Goal: Transaction & Acquisition: Purchase product/service

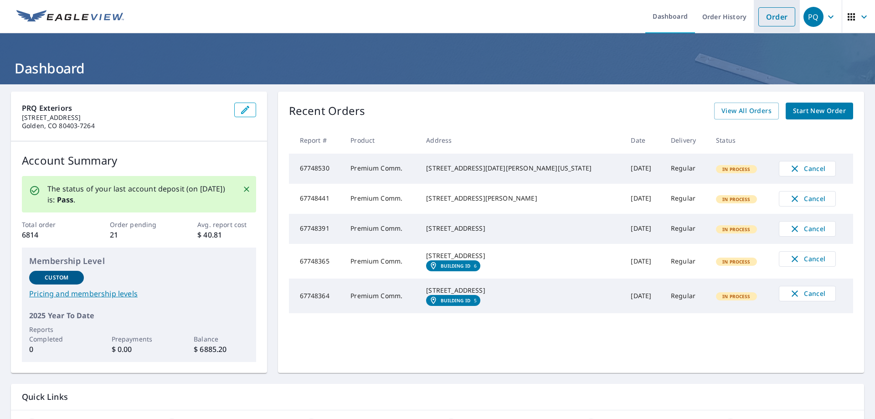
click at [759, 24] on link "Order" at bounding box center [777, 16] width 37 height 19
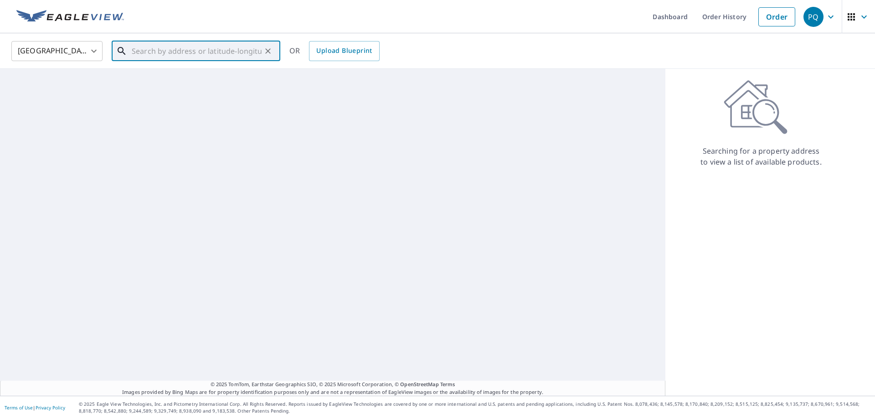
click at [221, 49] on input "text" at bounding box center [197, 51] width 130 height 26
paste input "[STREET_ADDRESS][PERSON_NAME]"
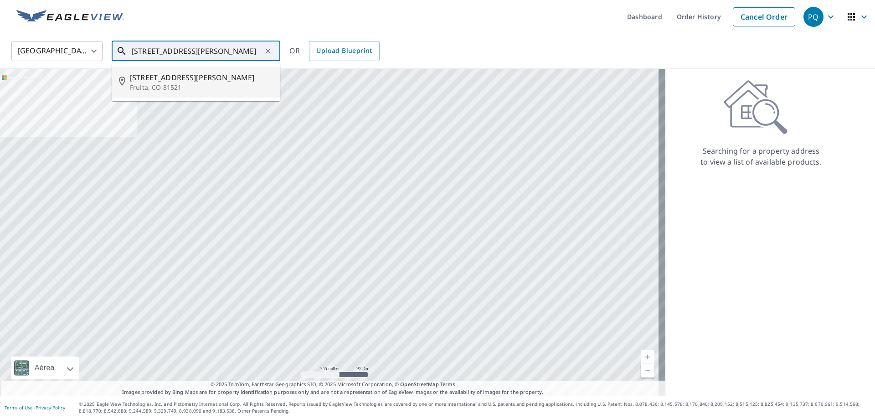
click at [221, 82] on span "[STREET_ADDRESS][PERSON_NAME]" at bounding box center [201, 77] width 143 height 11
type input "[STREET_ADDRESS][PERSON_NAME]"
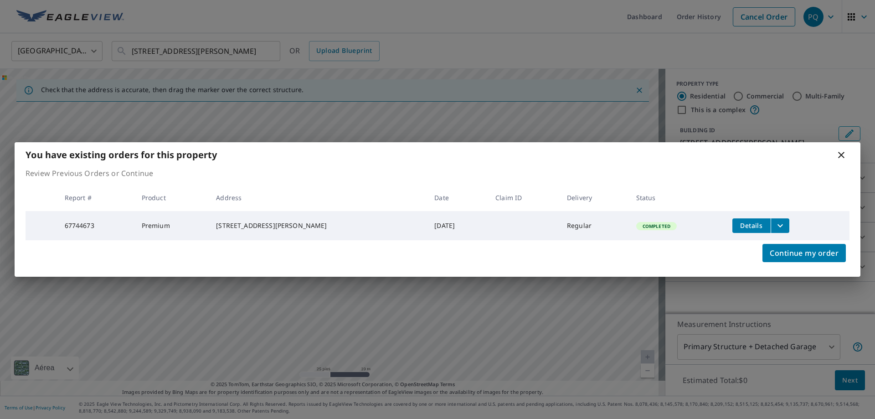
click at [771, 218] on button "filesDropdownBtn-67744673" at bounding box center [780, 225] width 19 height 15
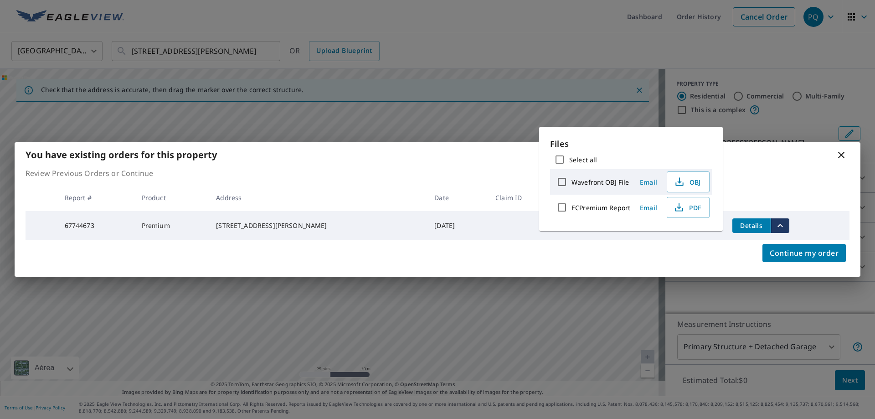
click at [562, 206] on input "ECPremium Report" at bounding box center [562, 207] width 19 height 19
checkbox input "true"
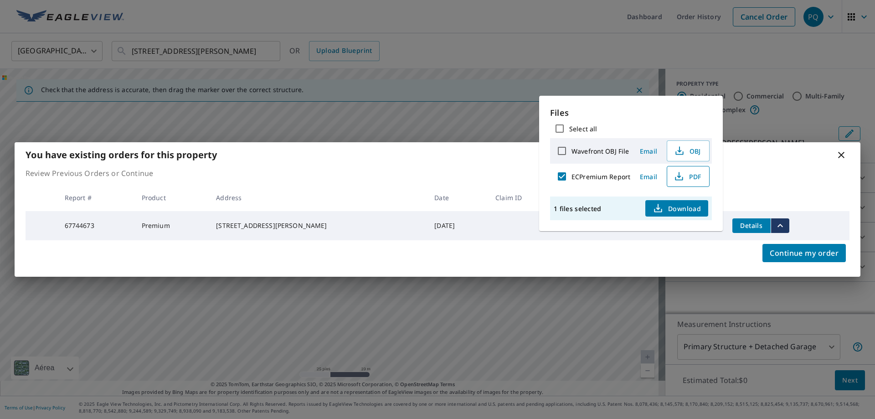
click at [682, 173] on icon "button" at bounding box center [679, 176] width 11 height 11
click at [852, 154] on div "You have existing orders for this property" at bounding box center [438, 154] width 846 height 25
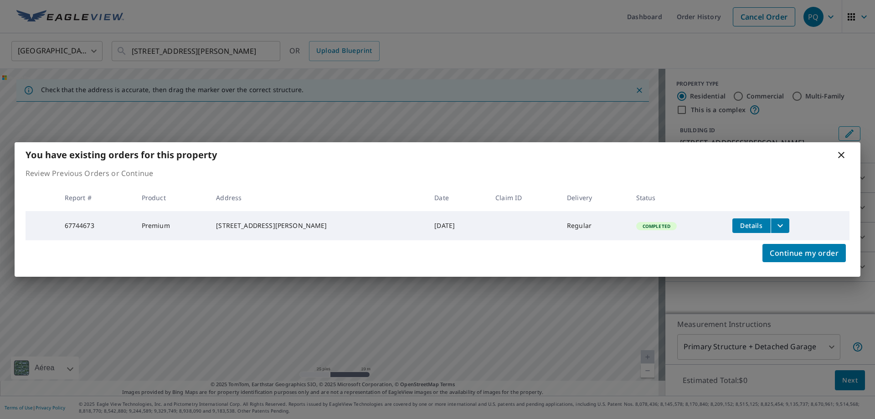
click at [850, 153] on div "You have existing orders for this property" at bounding box center [438, 154] width 846 height 25
click at [839, 152] on icon at bounding box center [841, 155] width 11 height 11
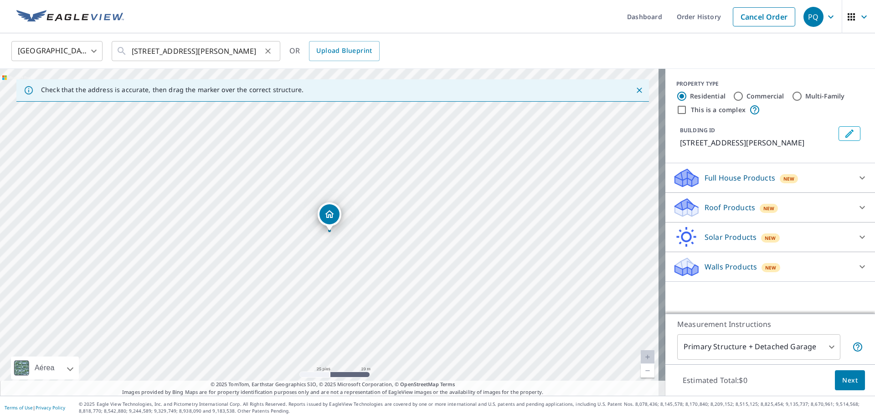
click at [266, 50] on icon "Clear" at bounding box center [267, 50] width 9 height 9
paste input "1293 [GEOGRAPHIC_DATA]"
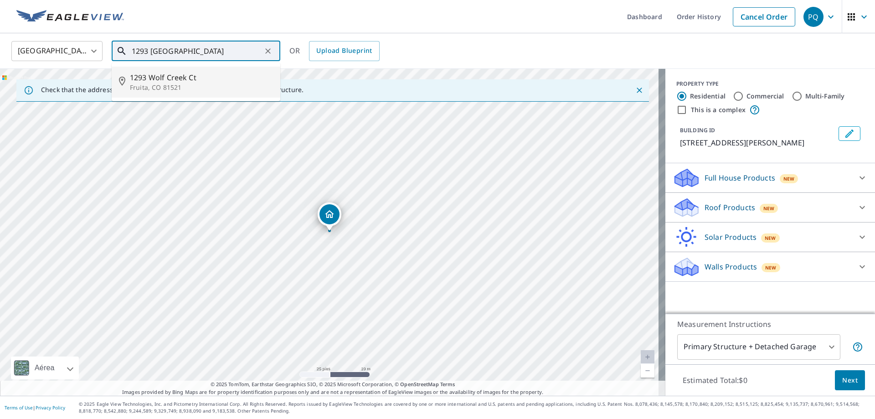
click at [213, 83] on p "Fruita, CO 81521" at bounding box center [201, 87] width 143 height 9
type input "[STREET_ADDRESS]"
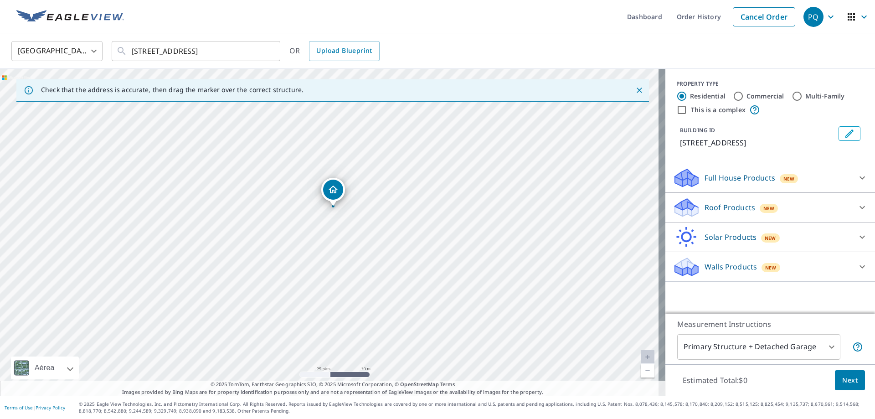
click at [824, 206] on div "Roof Products New" at bounding box center [762, 207] width 179 height 21
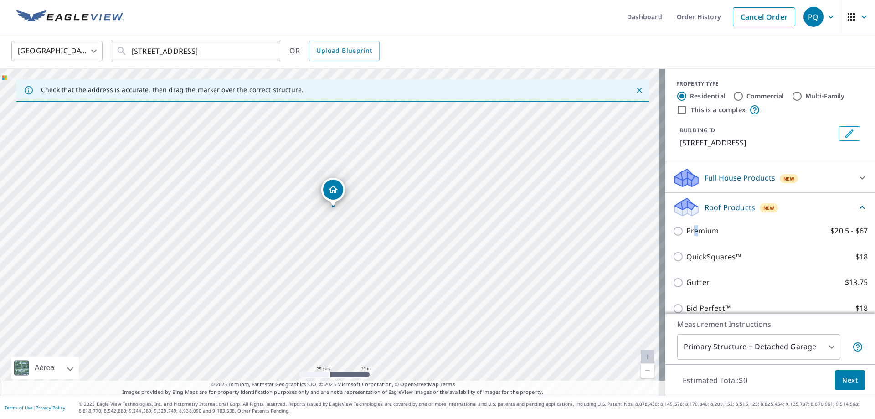
click at [687, 237] on div "Premium $20.5 - $67" at bounding box center [770, 231] width 195 height 26
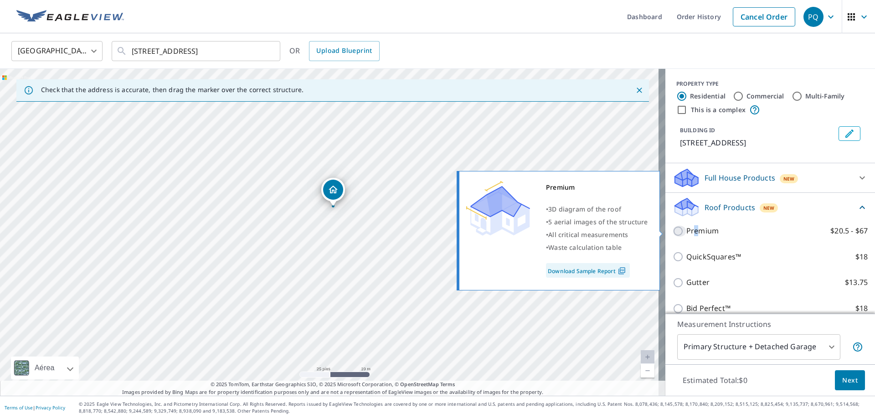
click at [677, 232] on input "Premium $20.5 - $67" at bounding box center [680, 231] width 14 height 11
checkbox input "true"
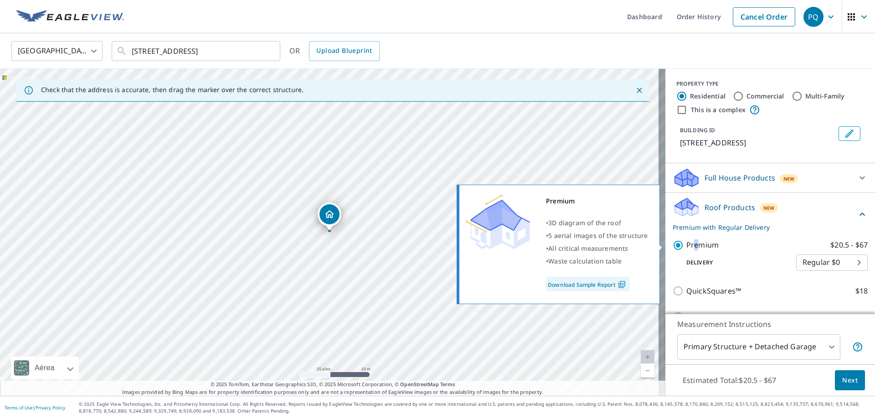
scroll to position [46, 0]
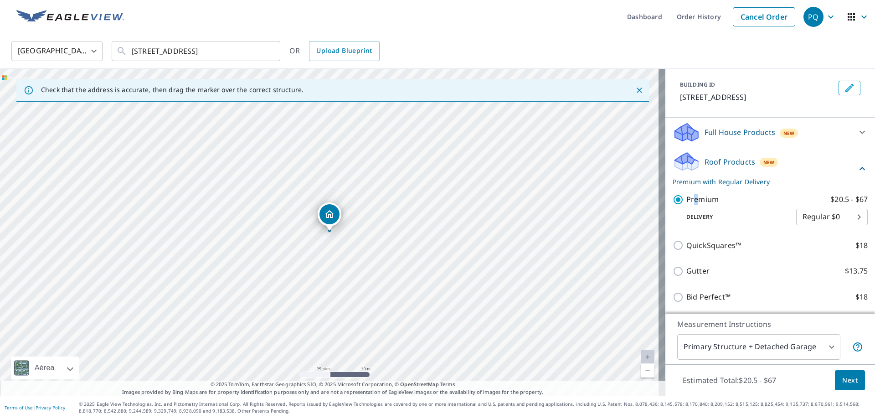
click at [753, 347] on body "PQ PQ Dashboard Order History Cancel Order PQ United States US ​ [STREET_ADDRES…" at bounding box center [437, 209] width 875 height 419
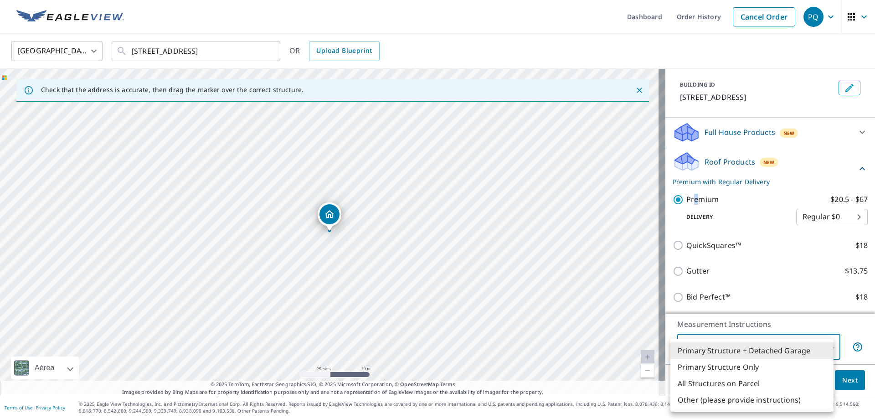
click at [731, 367] on li "Primary Structure Only" at bounding box center [752, 367] width 163 height 16
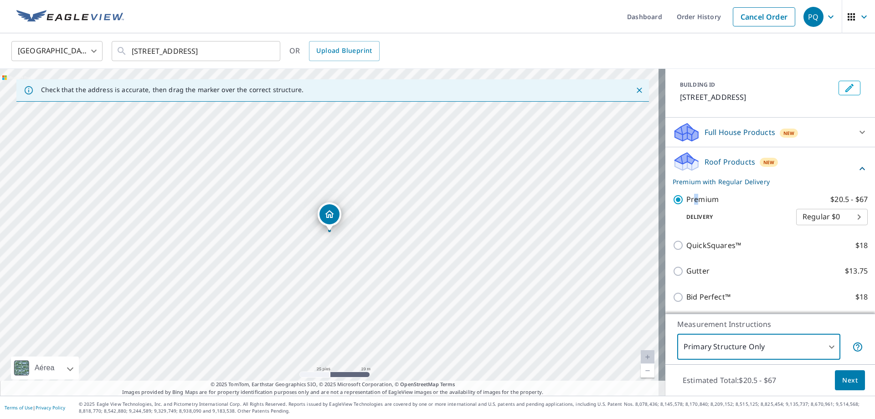
click at [738, 353] on body "PQ PQ Dashboard Order History Cancel Order PQ United States US ​ [STREET_ADDRES…" at bounding box center [437, 209] width 875 height 419
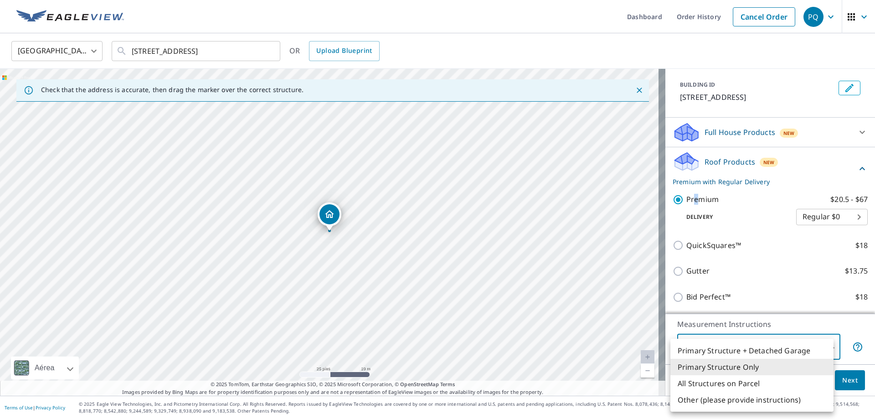
click at [724, 383] on li "All Structures on Parcel" at bounding box center [752, 383] width 163 height 16
type input "3"
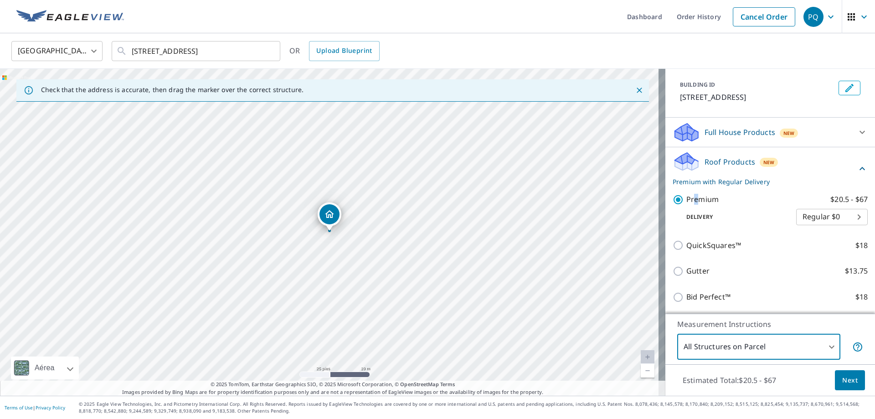
click at [842, 377] on span "Next" at bounding box center [849, 380] width 15 height 11
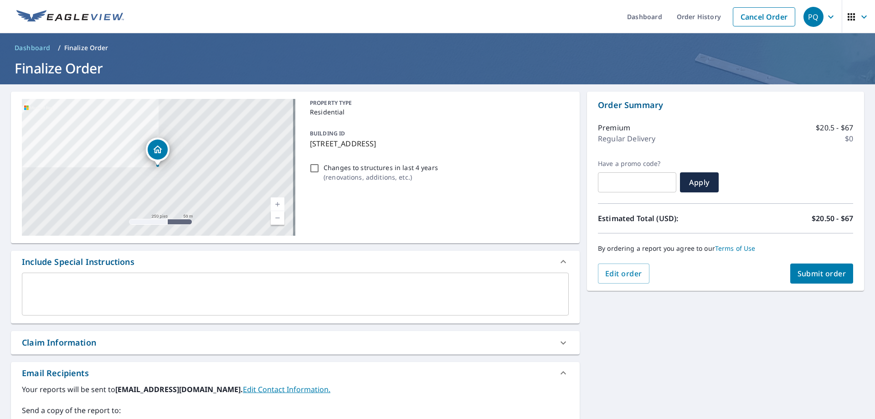
click at [111, 343] on div "Claim Information" at bounding box center [287, 342] width 531 height 12
checkbox input "true"
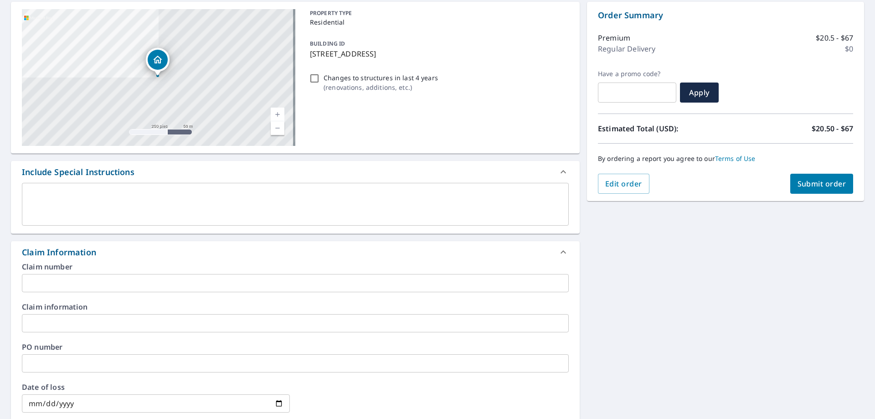
scroll to position [91, 0]
click at [95, 284] on input "text" at bounding box center [295, 282] width 547 height 18
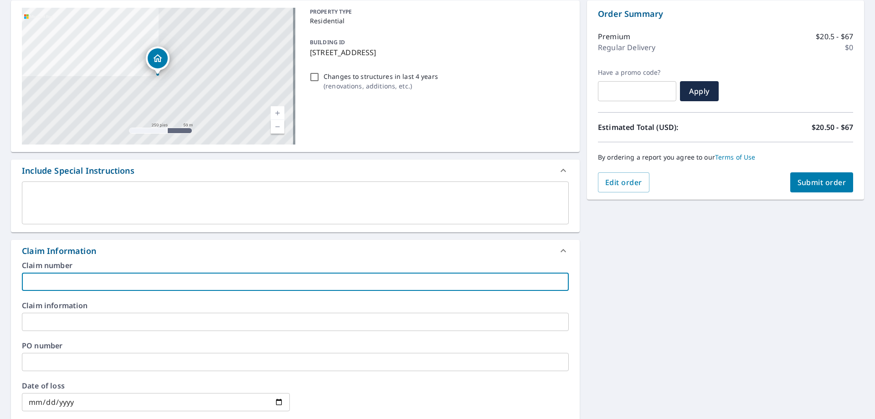
paste input "8783 [PERSON_NAME]"
type input "8783 [PERSON_NAME]"
checkbox input "true"
type input "8783 [PERSON_NAME]"
click at [73, 321] on input "text" at bounding box center [295, 322] width 547 height 18
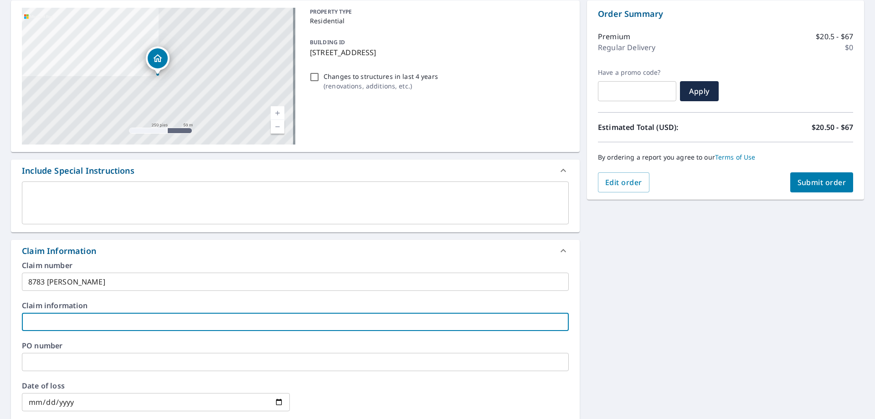
paste input "8783 [PERSON_NAME]"
type input "8783 [PERSON_NAME]"
checkbox input "true"
type input "8783 [PERSON_NAME]"
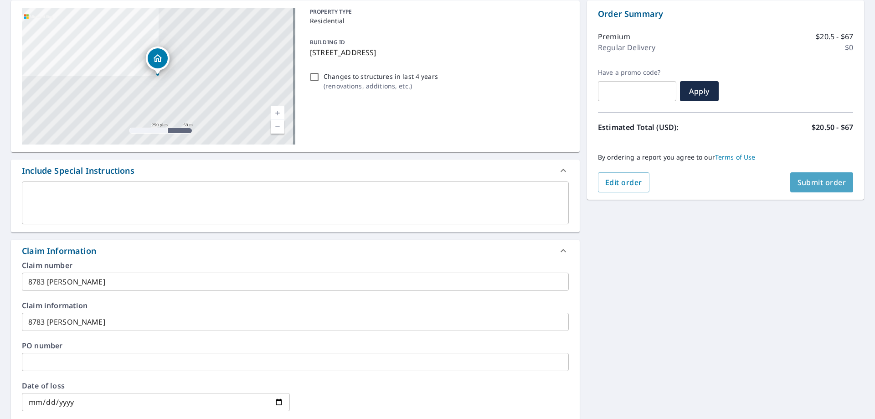
click at [838, 180] on span "Submit order" at bounding box center [822, 182] width 49 height 10
checkbox input "true"
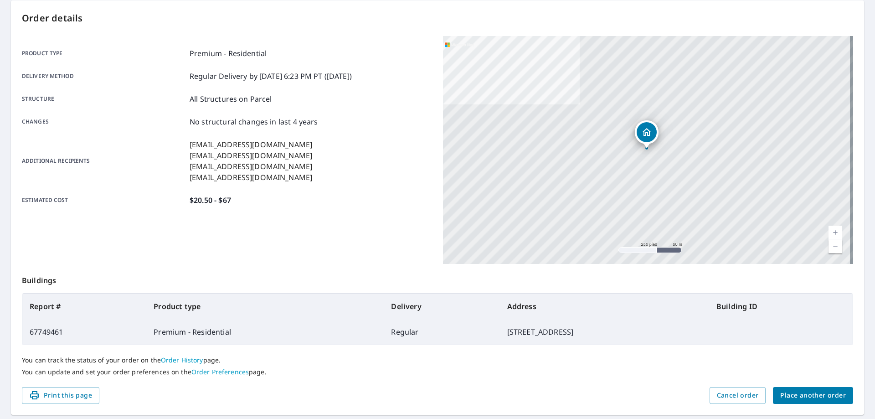
drag, startPoint x: 816, startPoint y: 398, endPoint x: 791, endPoint y: 399, distance: 25.6
click at [812, 399] on span "Place another order" at bounding box center [813, 395] width 66 height 11
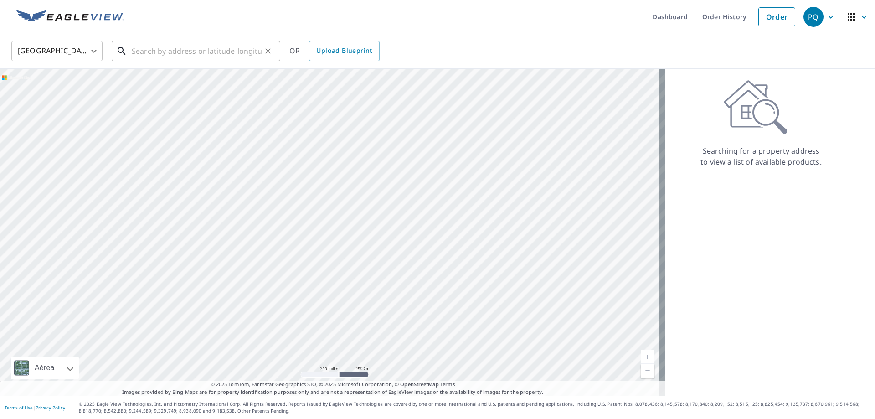
click at [220, 46] on input "text" at bounding box center [197, 51] width 130 height 26
paste input "[STREET_ADDRESS]"
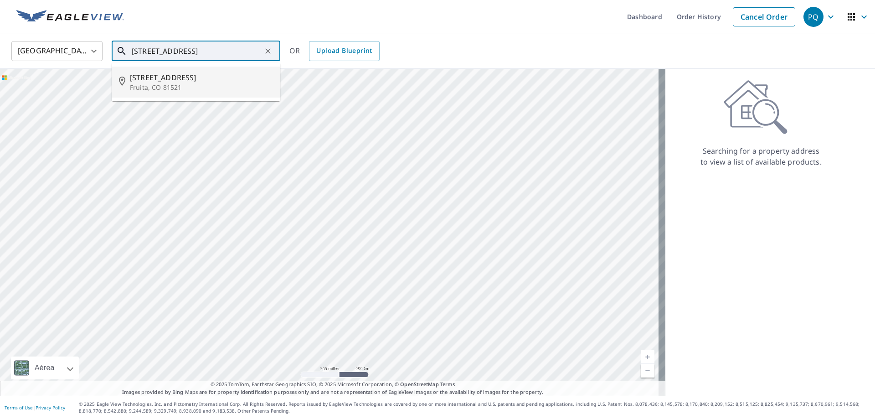
click at [187, 88] on p "Fruita, CO 81521" at bounding box center [201, 87] width 143 height 9
type input "[STREET_ADDRESS]"
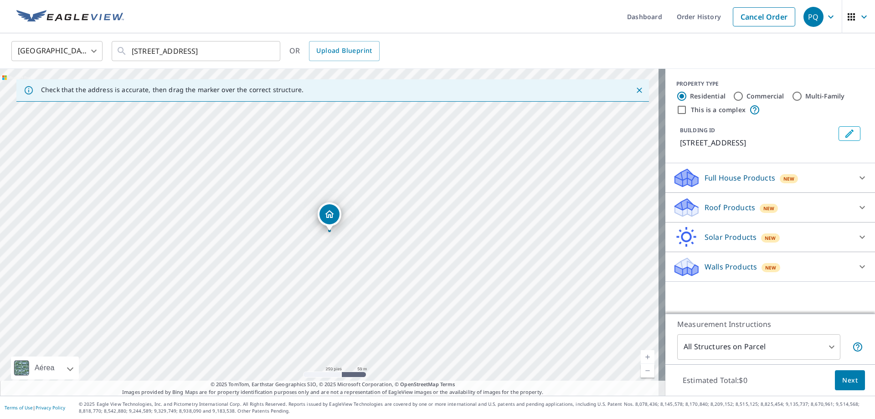
click at [769, 199] on div "Roof Products New" at bounding box center [762, 207] width 179 height 21
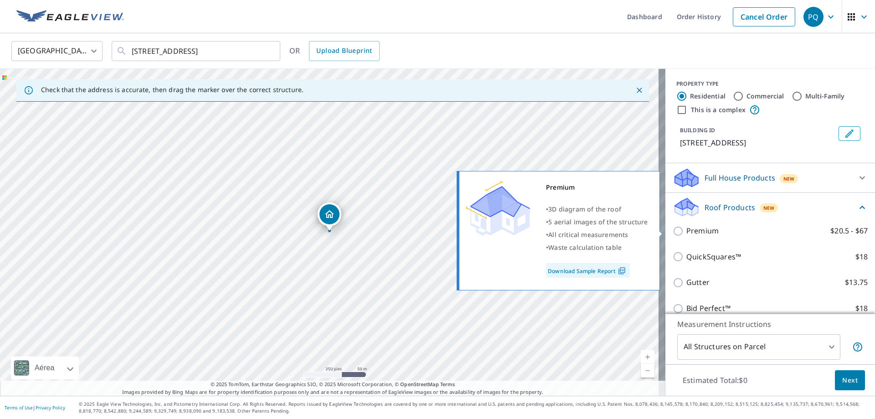
click at [678, 229] on input "Premium $20.5 - $67" at bounding box center [680, 231] width 14 height 11
checkbox input "true"
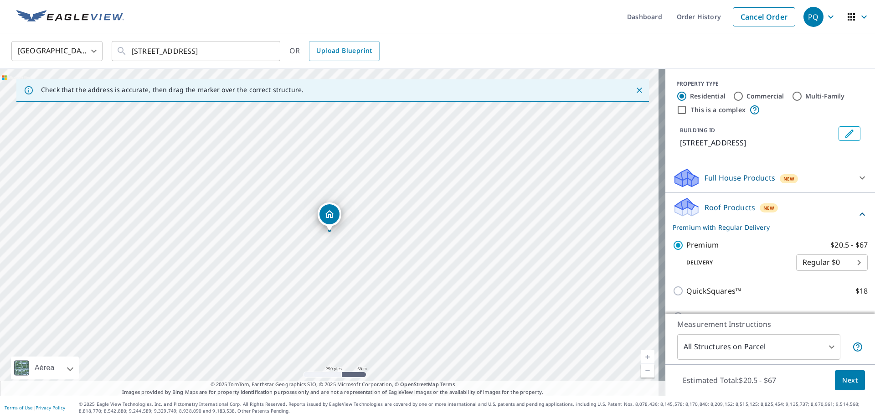
click at [842, 379] on span "Next" at bounding box center [849, 380] width 15 height 11
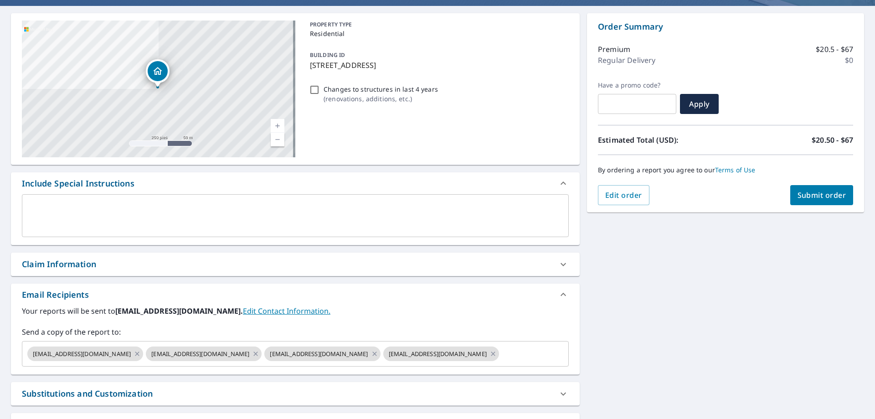
scroll to position [170, 0]
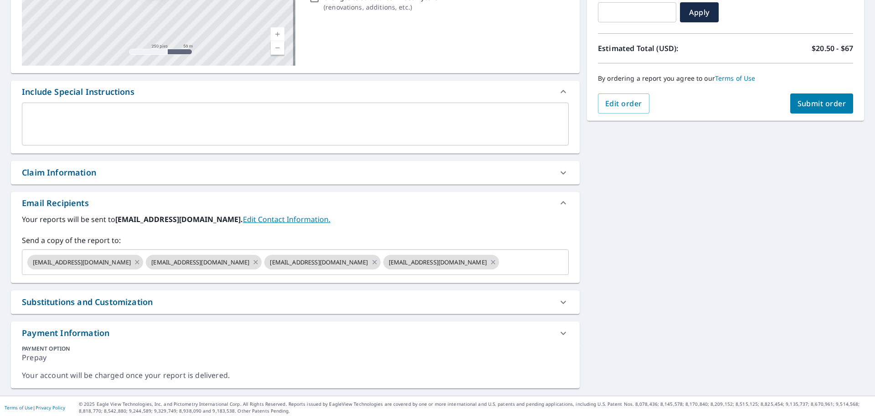
click at [107, 179] on div "Claim Information" at bounding box center [295, 172] width 569 height 23
checkbox input "true"
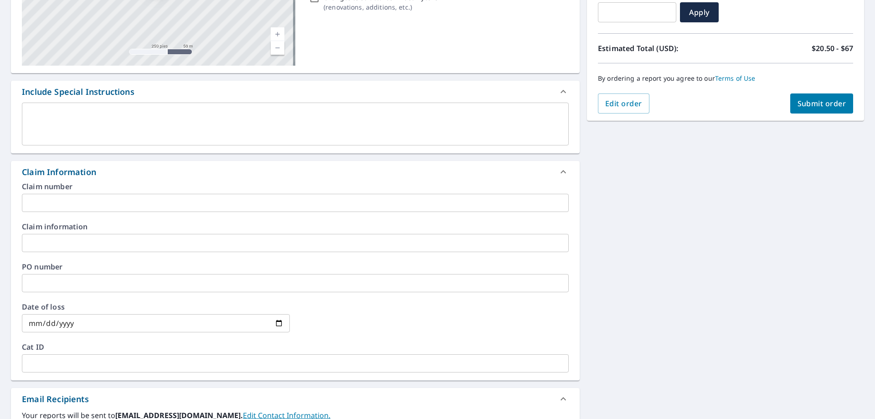
click at [78, 207] on input "text" at bounding box center [295, 203] width 547 height 18
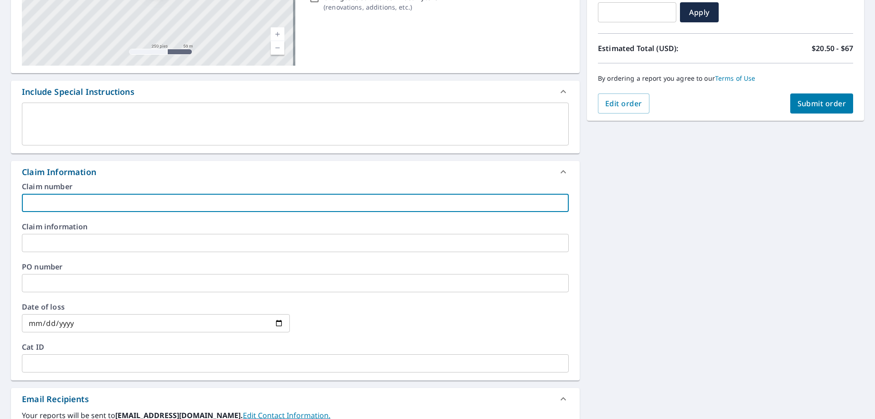
paste input "8768 [PERSON_NAME]"
type input "8768 [PERSON_NAME]"
checkbox input "true"
type input "8768 [PERSON_NAME]"
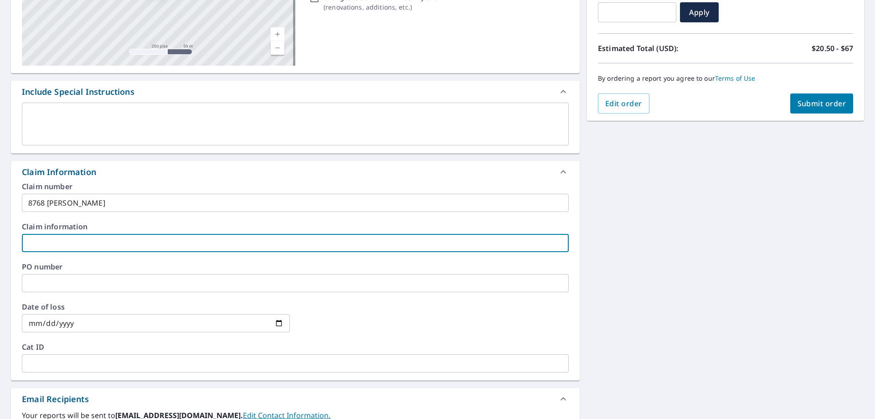
click at [88, 237] on input "text" at bounding box center [295, 243] width 547 height 18
paste input "8768 [PERSON_NAME]"
type input "8768 [PERSON_NAME]"
checkbox input "true"
type input "8768 [PERSON_NAME]"
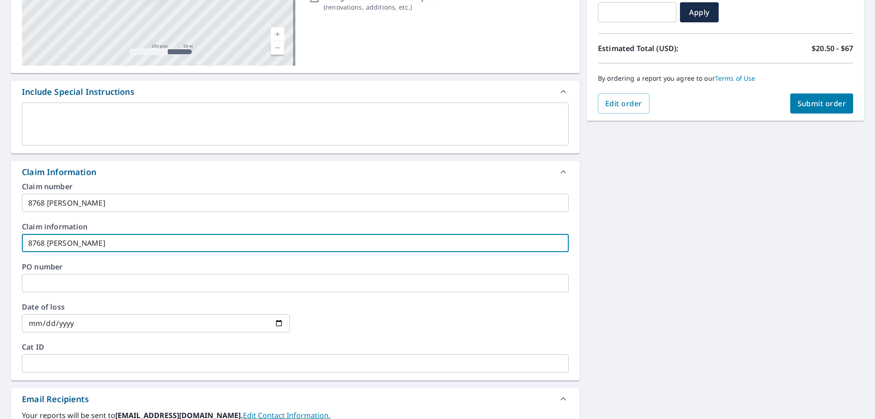
click at [605, 229] on div "[STREET_ADDRESS] Aérea Carretera Un mapa de carreteras estándar Aérea Una vista…" at bounding box center [437, 252] width 875 height 677
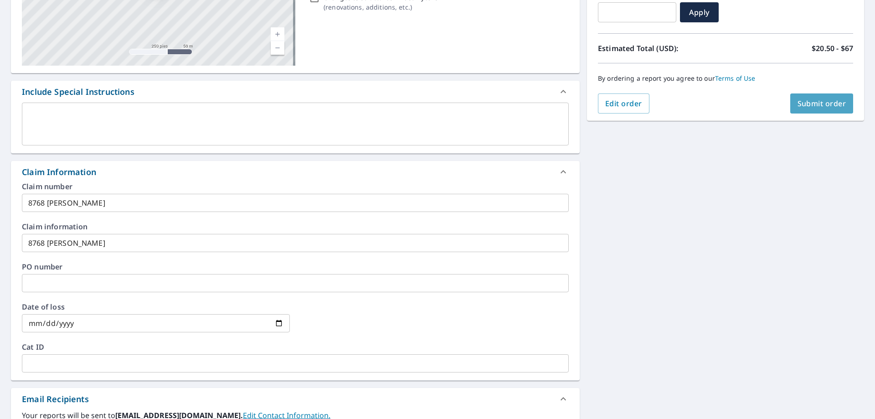
click at [816, 101] on span "Submit order" at bounding box center [822, 103] width 49 height 10
checkbox input "true"
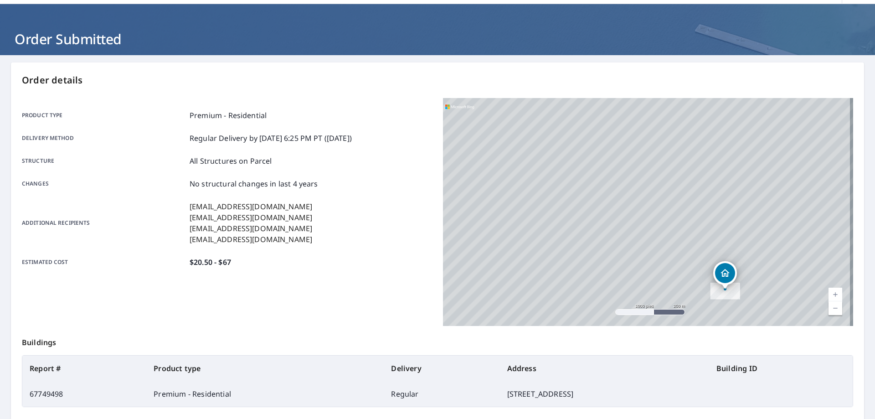
scroll to position [118, 0]
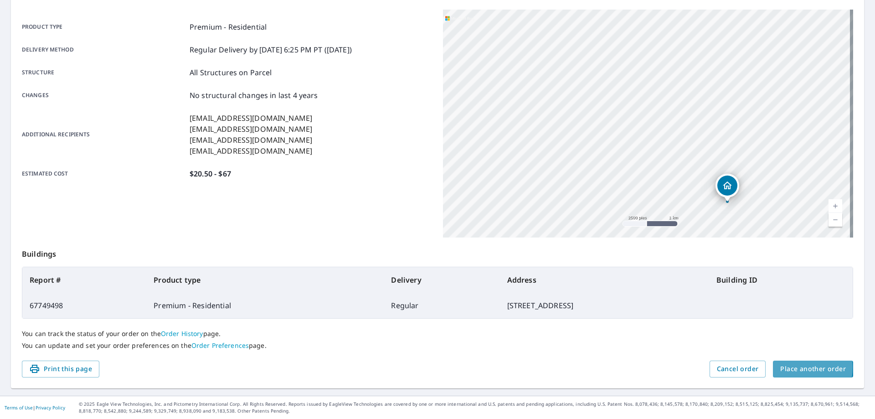
click at [785, 367] on span "Place another order" at bounding box center [813, 368] width 66 height 11
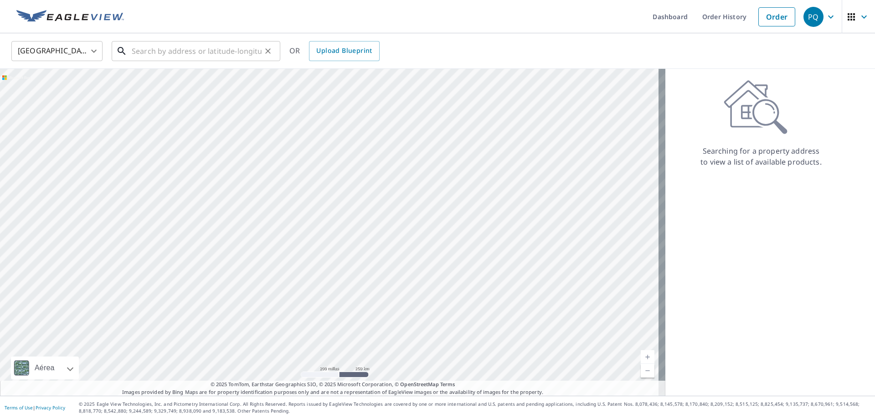
click at [217, 47] on input "text" at bounding box center [197, 51] width 130 height 26
paste input "[STREET_ADDRESS]"
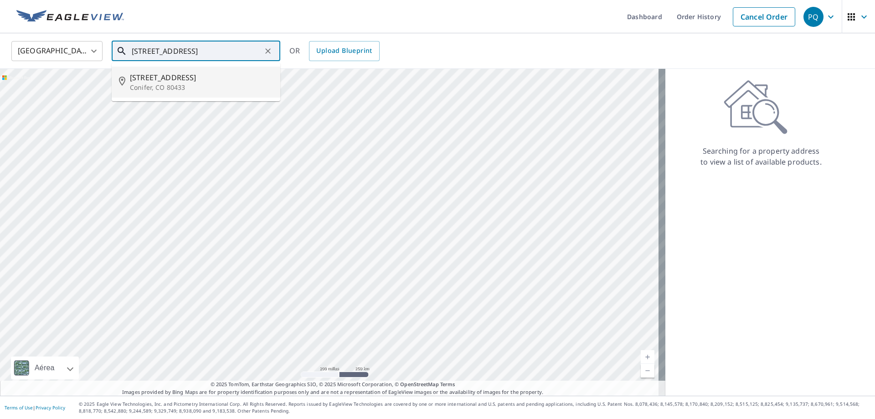
click at [195, 78] on span "[STREET_ADDRESS]" at bounding box center [201, 77] width 143 height 11
type input "[STREET_ADDRESS]"
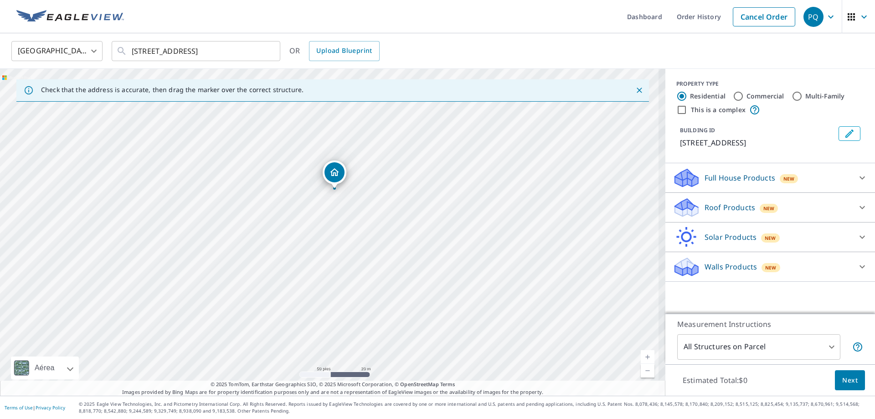
drag, startPoint x: 327, startPoint y: 253, endPoint x: 570, endPoint y: 188, distance: 251.3
click at [570, 188] on div "[STREET_ADDRESS]" at bounding box center [333, 232] width 666 height 327
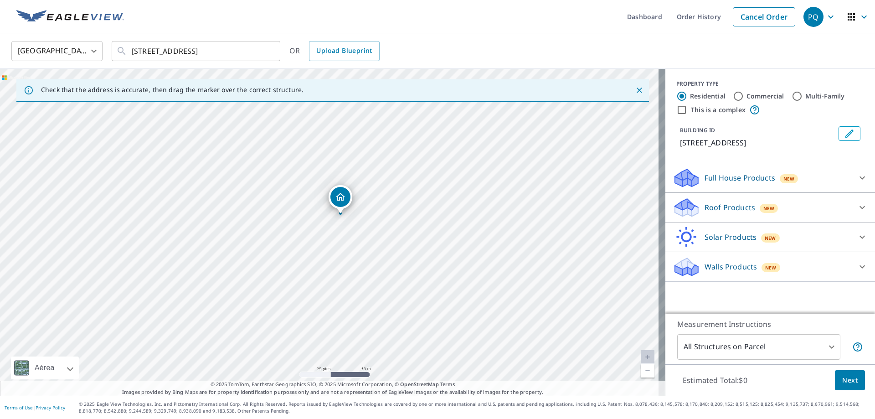
drag, startPoint x: 451, startPoint y: 187, endPoint x: 456, endPoint y: 208, distance: 22.1
click at [455, 208] on div "[STREET_ADDRESS]" at bounding box center [333, 232] width 666 height 327
click at [815, 208] on div "Roof Products New" at bounding box center [762, 207] width 179 height 21
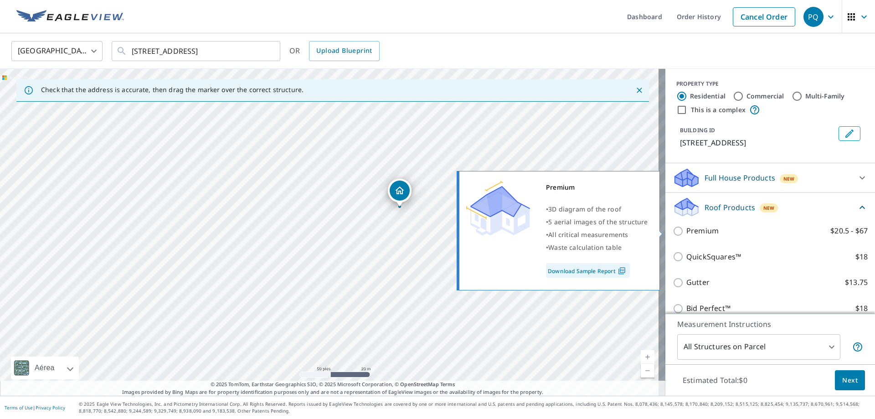
click at [701, 232] on p "Premium" at bounding box center [703, 230] width 32 height 11
click at [687, 232] on input "Premium $20.5 - $67" at bounding box center [680, 231] width 14 height 11
checkbox input "true"
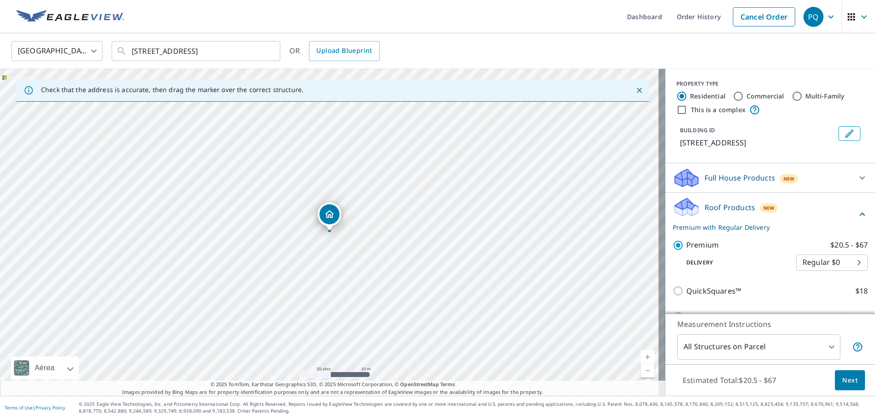
click at [737, 345] on body "PQ PQ Dashboard Order History Cancel Order PQ [GEOGRAPHIC_DATA] US ​ [STREET_AD…" at bounding box center [437, 209] width 875 height 419
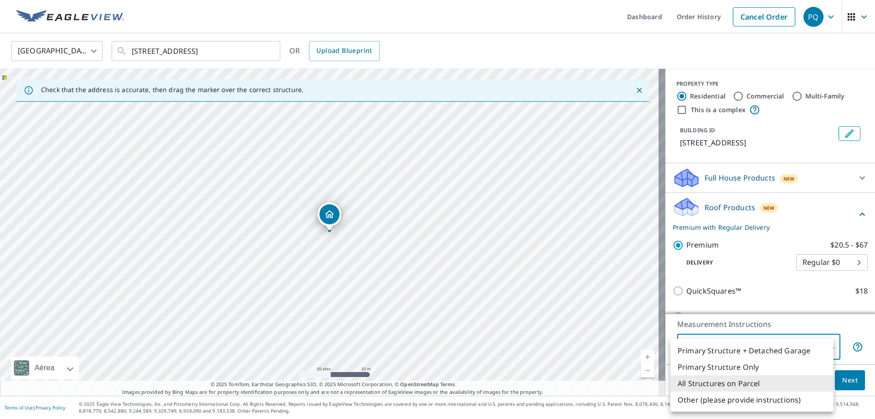
click at [852, 377] on div at bounding box center [437, 209] width 875 height 419
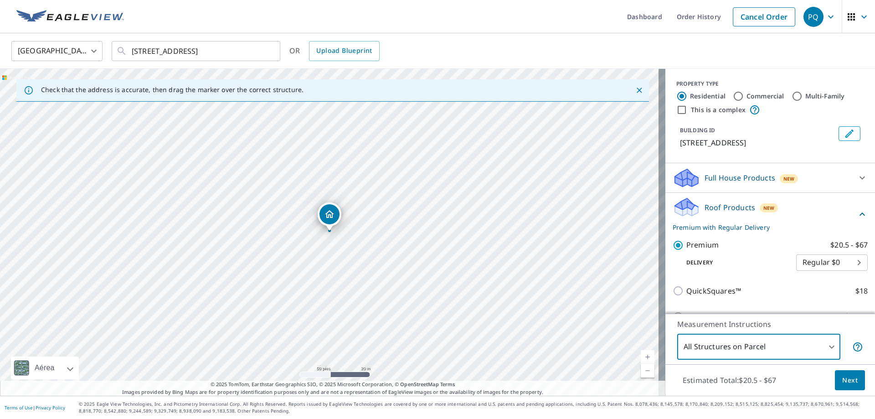
click at [844, 382] on span "Next" at bounding box center [849, 380] width 15 height 11
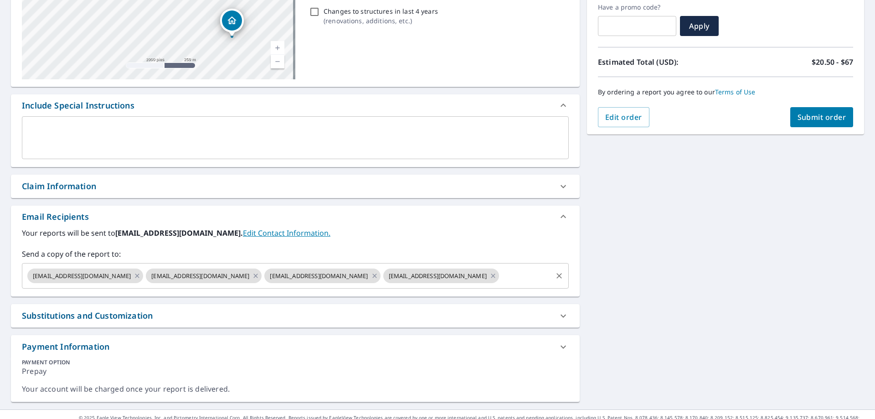
scroll to position [170, 0]
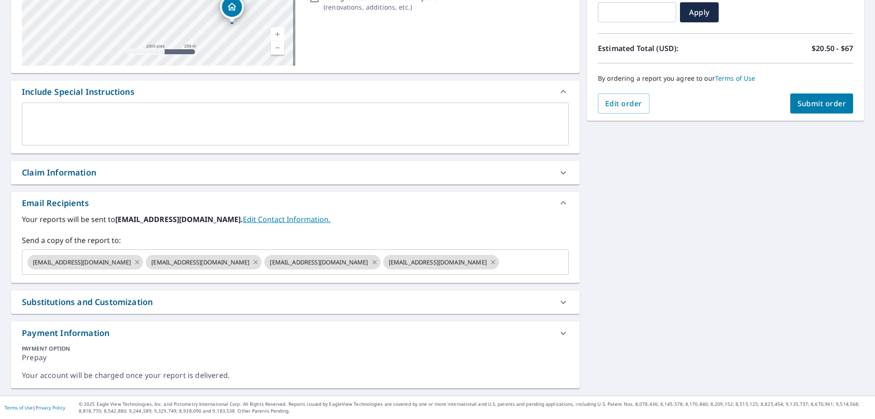
click at [97, 175] on div "Claim Information" at bounding box center [287, 172] width 531 height 12
checkbox input "true"
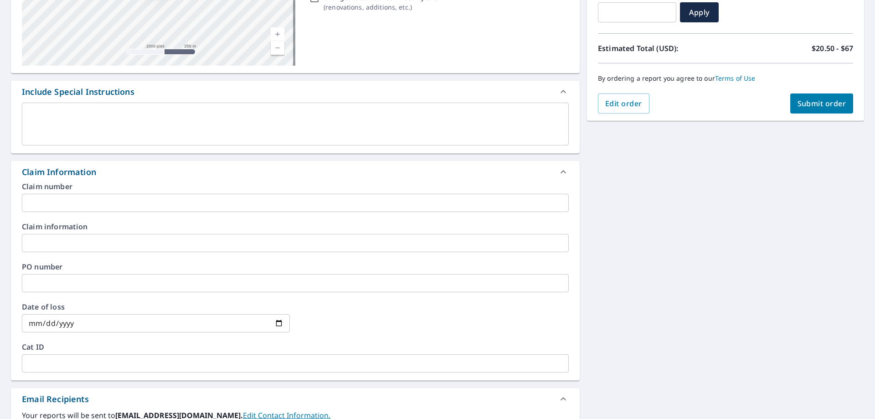
click at [100, 203] on input "text" at bounding box center [295, 203] width 547 height 18
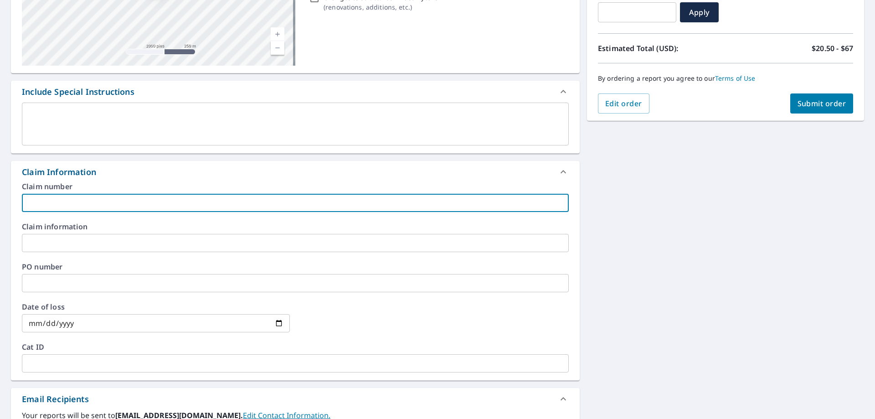
paste input "8685 [PERSON_NAME]"
type input "8685 [PERSON_NAME]"
checkbox input "true"
type input "8685 [PERSON_NAME]"
click at [104, 244] on input "text" at bounding box center [295, 243] width 547 height 18
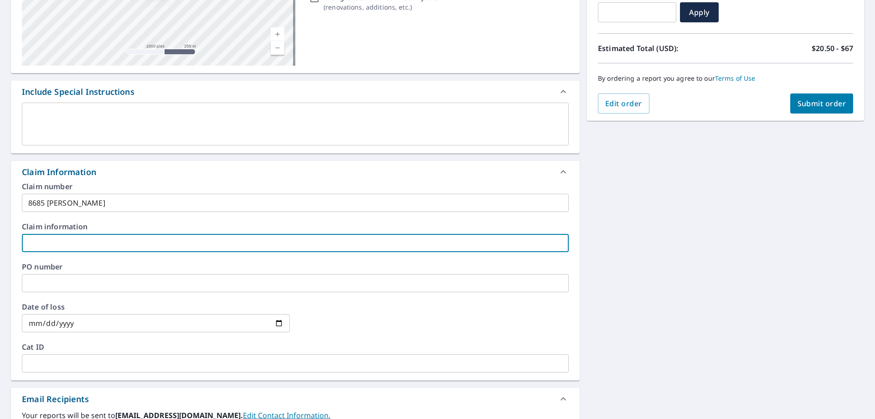
paste input "8685 [PERSON_NAME]"
type input "8685 [PERSON_NAME]"
checkbox input "true"
type input "8685 [PERSON_NAME]"
click at [627, 263] on div "[STREET_ADDRESS] Aérea Carretera Un mapa de carreteras estándar Aérea Una vista…" at bounding box center [437, 252] width 875 height 677
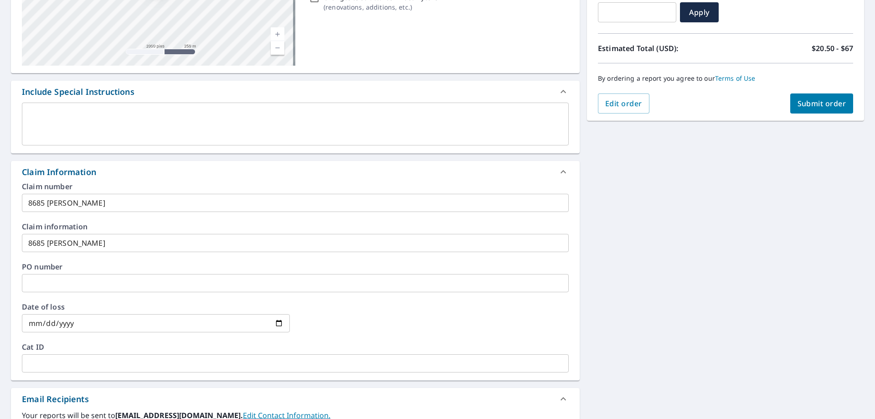
click at [814, 107] on span "Submit order" at bounding box center [822, 103] width 49 height 10
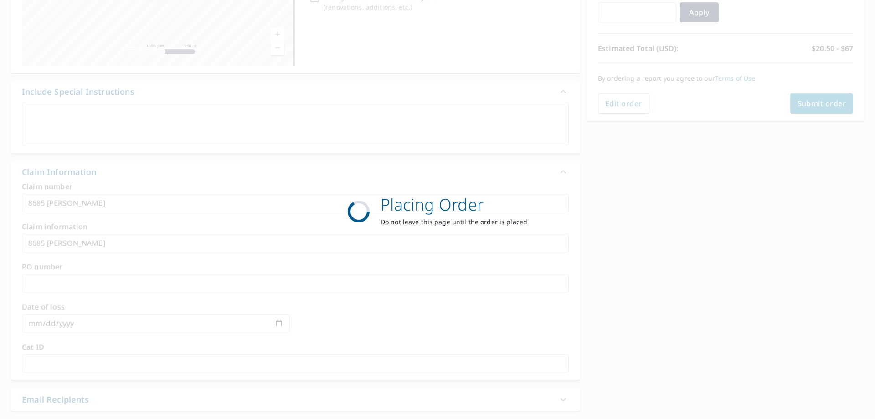
checkbox input "true"
click at [742, 198] on div "Placing Order Do not leave this page until the order is placed" at bounding box center [437, 209] width 875 height 419
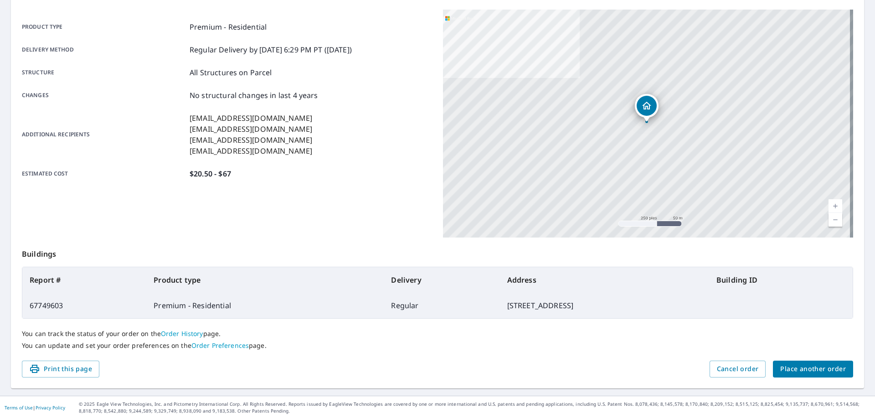
scroll to position [118, 0]
